Goal: Information Seeking & Learning: Compare options

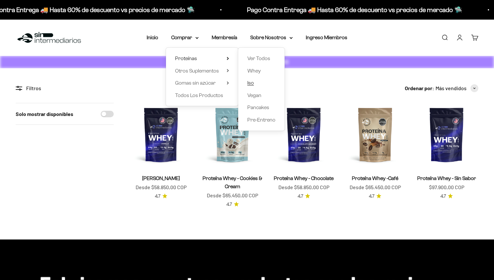
click at [252, 82] on span "Iso" at bounding box center [250, 83] width 7 height 6
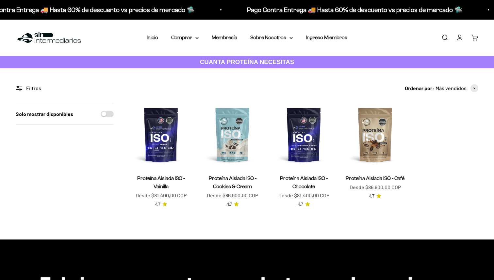
click at [304, 179] on link "Proteína Aislada ISO - Chocolate" at bounding box center [304, 183] width 48 height 14
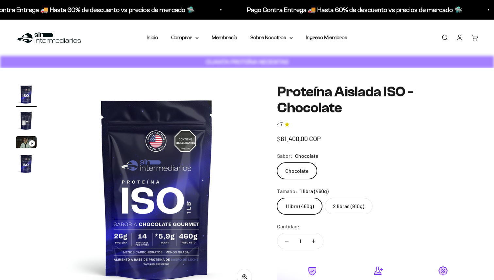
click at [337, 204] on label "2 libras (910g)" at bounding box center [349, 206] width 48 height 16
click at [277, 198] on input "2 libras (910g)" at bounding box center [277, 198] width 0 height 0
radio input "true"
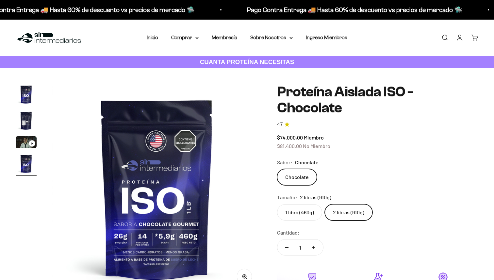
scroll to position [0, 651]
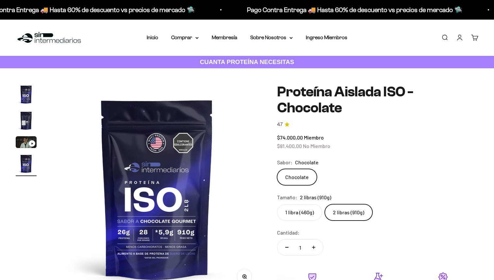
click at [25, 129] on img "Ir al artículo 2" at bounding box center [26, 120] width 21 height 21
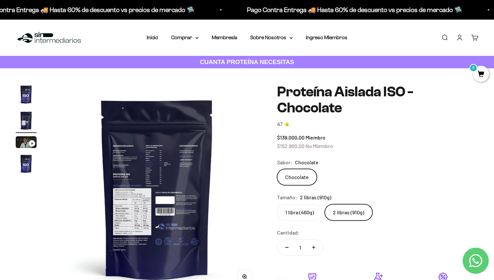
scroll to position [0, 0]
click at [22, 123] on img "Ir al artículo 2" at bounding box center [26, 120] width 21 height 21
click at [128, 204] on img at bounding box center [156, 188] width 209 height 209
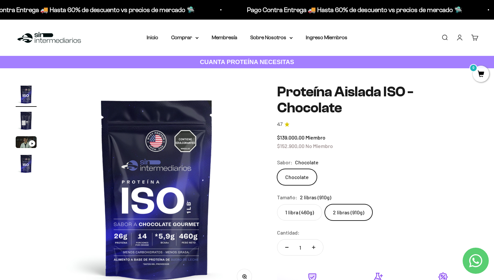
click at [25, 118] on img "Ir al artículo 2" at bounding box center [26, 120] width 21 height 21
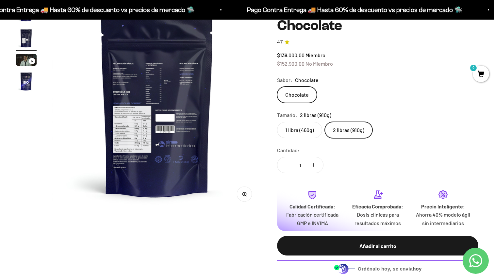
scroll to position [85, 0]
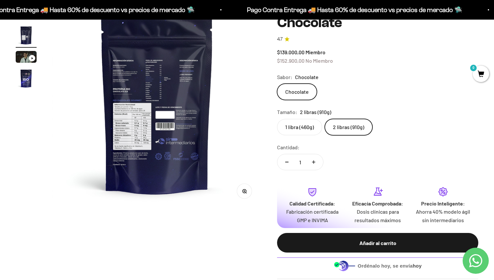
click at [249, 193] on button "Zoom" at bounding box center [244, 191] width 15 height 15
click at [247, 192] on img at bounding box center [156, 103] width 209 height 209
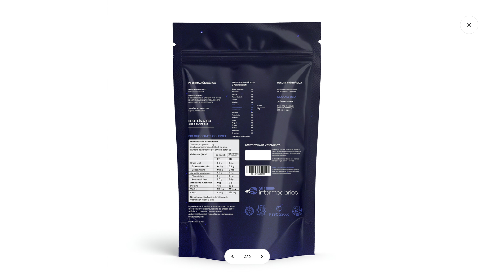
click at [230, 138] on img at bounding box center [247, 140] width 280 height 280
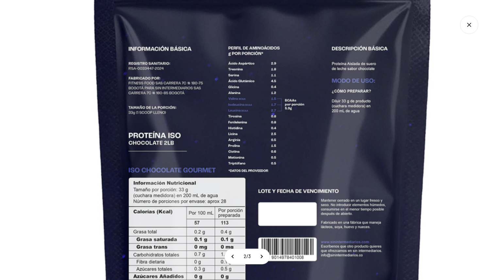
click at [188, 176] on img at bounding box center [262, 179] width 639 height 639
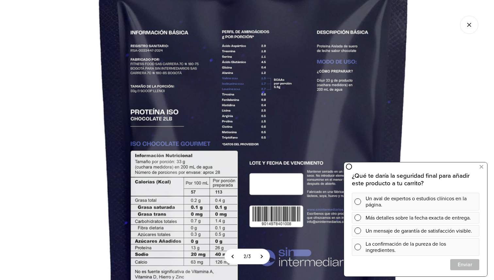
click at [172, 172] on img at bounding box center [254, 152] width 586 height 586
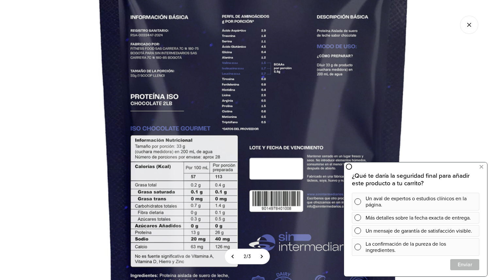
click at [172, 163] on img at bounding box center [254, 137] width 586 height 586
click at [120, 116] on img at bounding box center [254, 137] width 586 height 586
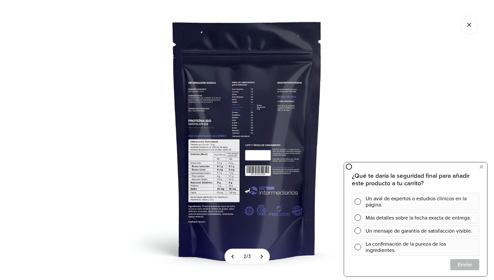
click at [469, 27] on icon "Cerrar galería" at bounding box center [469, 25] width 18 height 18
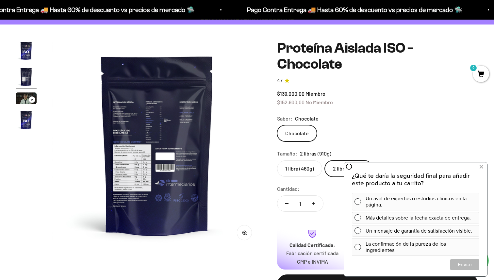
scroll to position [0, 0]
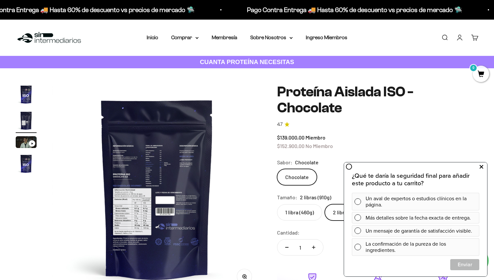
click at [479, 164] on button at bounding box center [482, 167] width 12 height 10
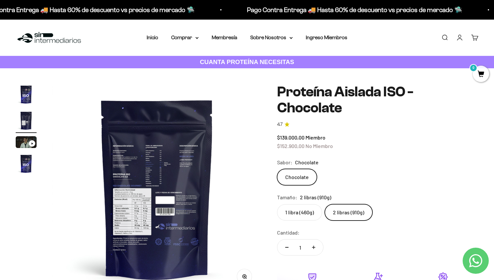
click at [149, 147] on img at bounding box center [156, 188] width 209 height 209
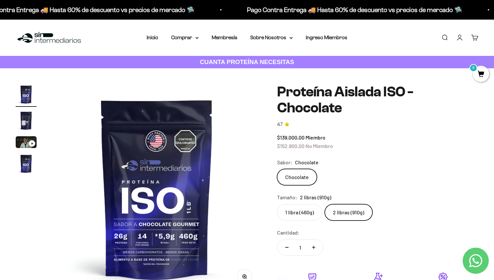
click at [24, 125] on img "Ir al artículo 2" at bounding box center [26, 120] width 21 height 21
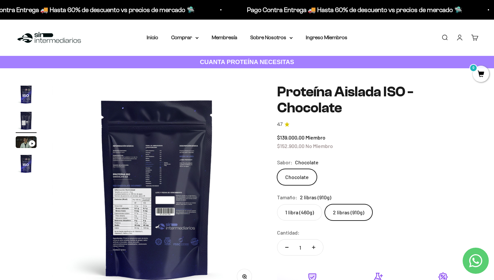
scroll to position [0, 217]
click at [243, 273] on button "Zoom" at bounding box center [244, 276] width 15 height 15
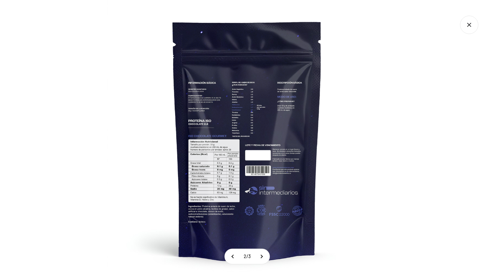
click at [272, 112] on img at bounding box center [247, 140] width 280 height 280
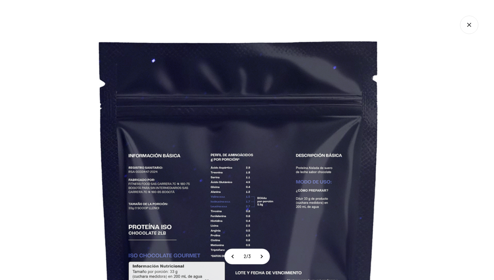
click at [471, 29] on icon "Cerrar galería" at bounding box center [469, 25] width 18 height 18
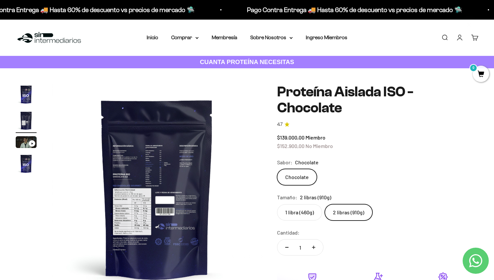
scroll to position [4, 0]
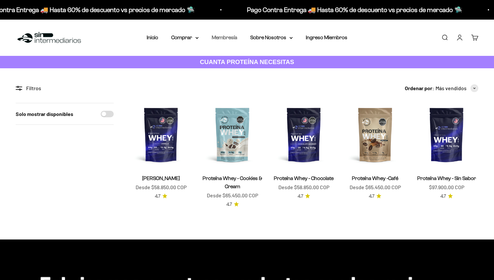
click at [229, 36] on link "Membresía" at bounding box center [224, 38] width 25 height 6
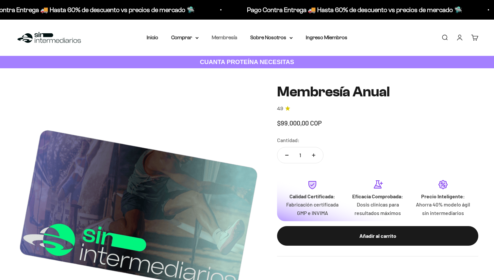
click at [232, 37] on link "Membresía" at bounding box center [224, 38] width 25 height 6
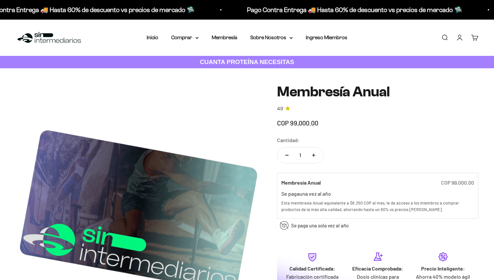
click at [281, 121] on span "COP 99,000.00" at bounding box center [297, 123] width 41 height 8
click at [193, 35] on summary "Comprar" at bounding box center [184, 37] width 27 height 8
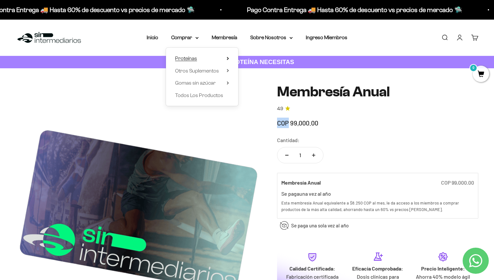
click at [229, 59] on icon at bounding box center [228, 58] width 2 height 3
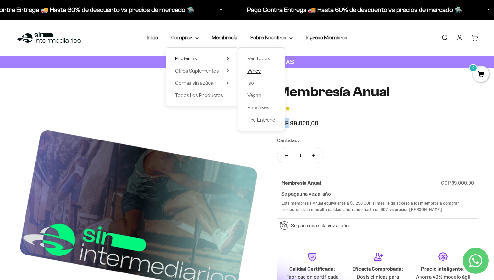
click at [255, 70] on span "Whey" at bounding box center [253, 71] width 13 height 6
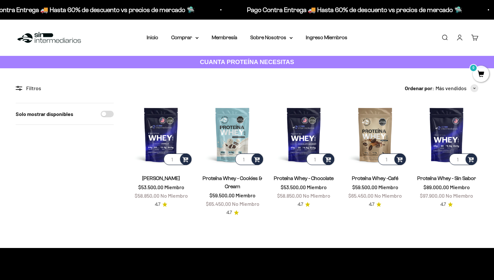
click at [167, 178] on link "[PERSON_NAME]" at bounding box center [161, 179] width 38 height 6
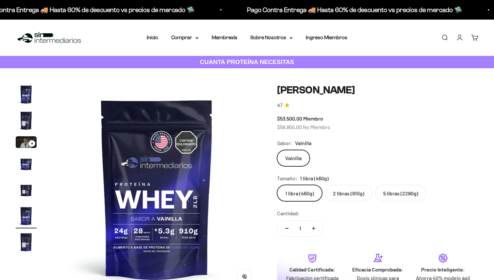
scroll to position [0, 1086]
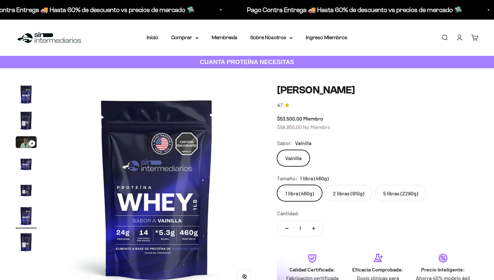
click at [407, 193] on label "5 libras (2280g)" at bounding box center [400, 193] width 51 height 16
click at [277, 185] on input "5 libras (2280g)" at bounding box center [277, 185] width 0 height 0
radio input "true"
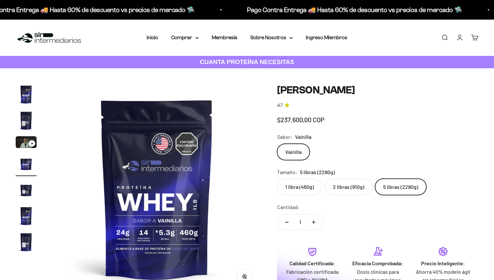
scroll to position [0, 651]
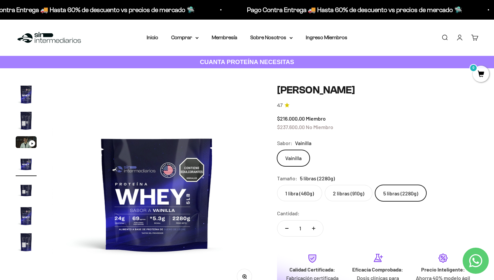
click at [199, 40] on nav "Inicio Comprar Proteínas Ver Todos Whey Iso Vegan" at bounding box center [247, 37] width 201 height 8
click at [194, 38] on summary "Comprar" at bounding box center [184, 37] width 27 height 8
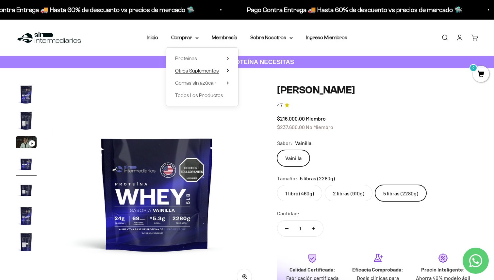
click at [226, 73] on summary "Otros Suplementos" at bounding box center [202, 71] width 54 height 8
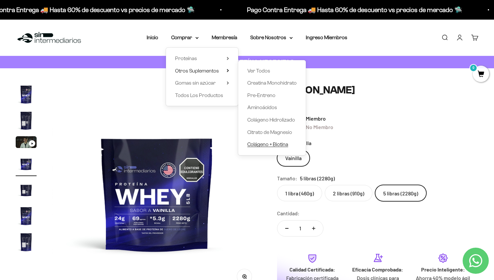
click at [267, 143] on span "Colágeno + Biotina" at bounding box center [267, 145] width 41 height 6
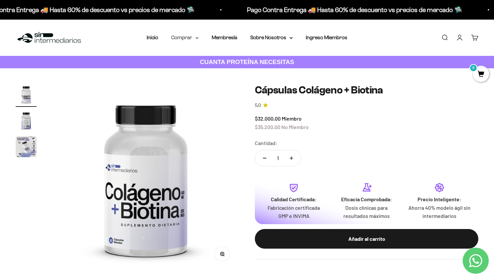
click at [195, 39] on summary "Comprar" at bounding box center [184, 37] width 27 height 8
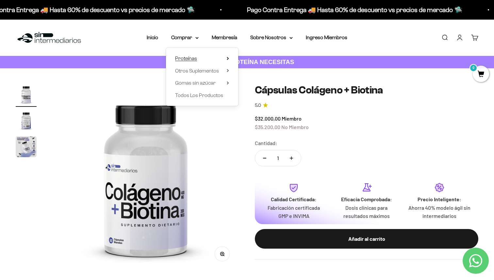
click at [218, 55] on summary "Proteínas" at bounding box center [202, 58] width 54 height 8
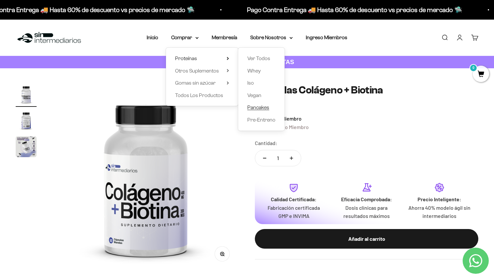
click at [260, 106] on span "Pancakes" at bounding box center [258, 108] width 22 height 6
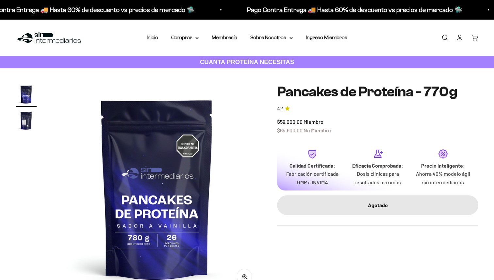
click at [19, 124] on img "Ir al artículo 2" at bounding box center [26, 120] width 21 height 21
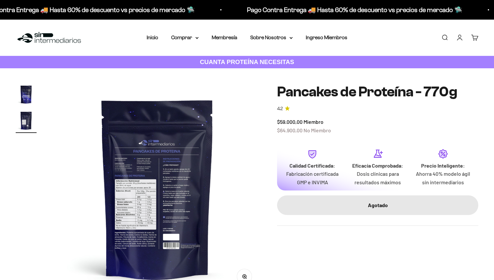
scroll to position [0, 217]
click at [136, 207] on img at bounding box center [156, 188] width 209 height 209
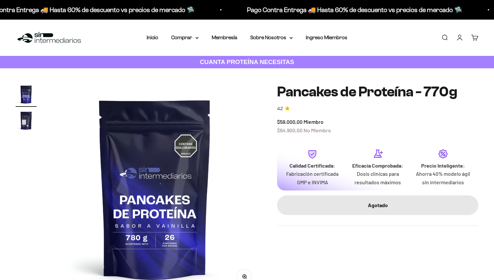
scroll to position [0, 0]
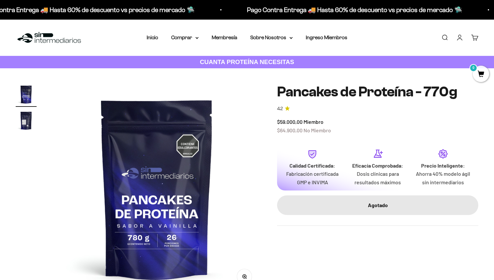
click at [30, 124] on img "Ir al artículo 2" at bounding box center [26, 120] width 21 height 21
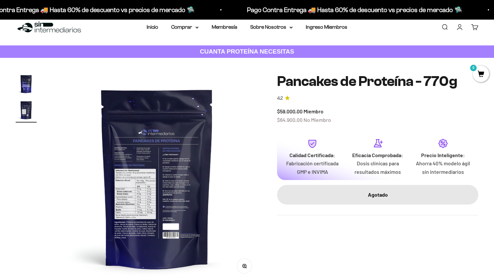
scroll to position [27, 0]
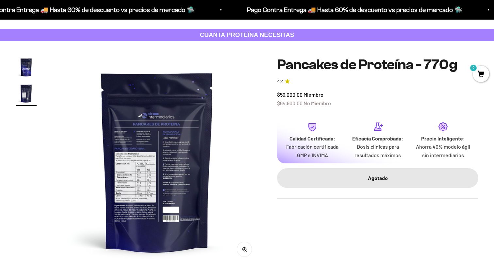
click at [245, 248] on icon "button" at bounding box center [244, 249] width 5 height 5
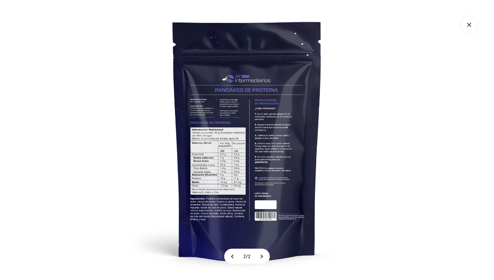
click at [233, 177] on img at bounding box center [247, 140] width 280 height 280
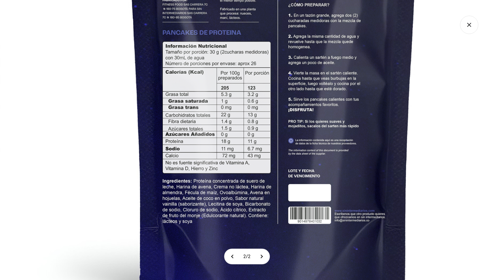
click at [462, 26] on icon "Cerrar galería" at bounding box center [469, 25] width 18 height 18
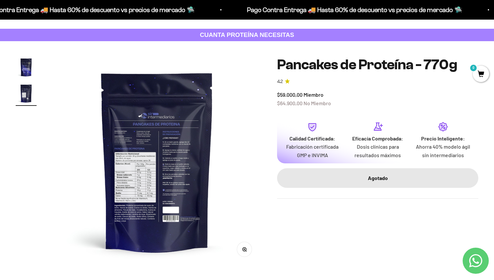
click at [26, 64] on img "Ir al artículo 1" at bounding box center [26, 67] width 21 height 21
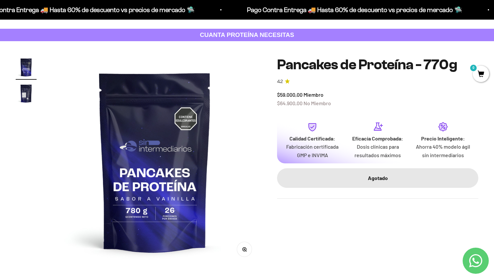
scroll to position [0, 0]
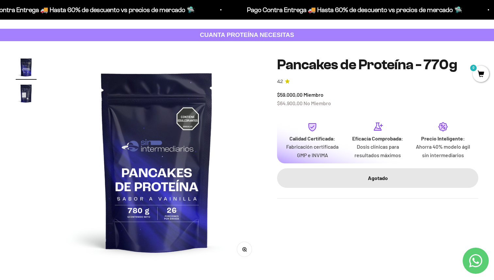
click at [168, 214] on img at bounding box center [156, 161] width 209 height 209
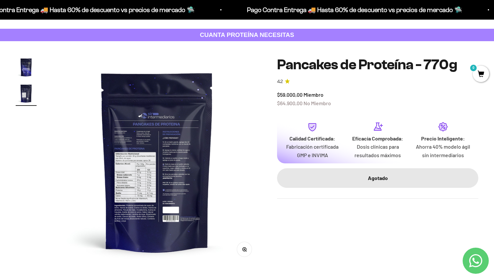
click at [28, 66] on img "Ir al artículo 1" at bounding box center [26, 67] width 21 height 21
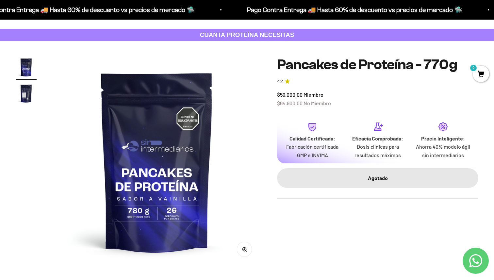
click at [23, 88] on img "Ir al artículo 2" at bounding box center [26, 93] width 21 height 21
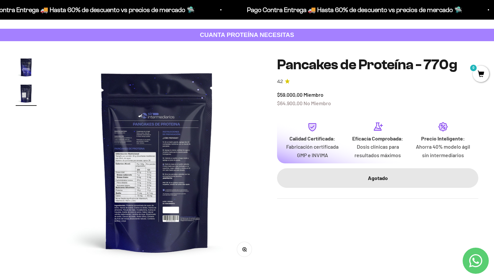
click at [144, 168] on img at bounding box center [156, 161] width 209 height 209
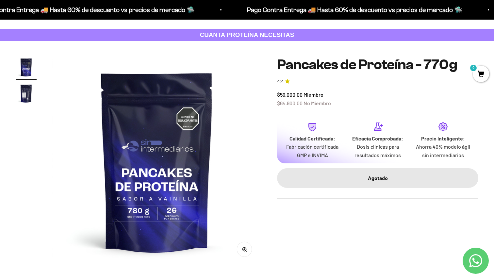
click at [23, 92] on img "Ir al artículo 2" at bounding box center [26, 93] width 21 height 21
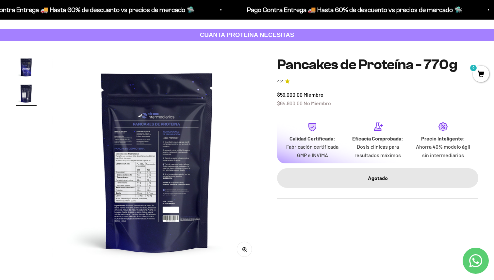
scroll to position [26, 0]
